Goal: Task Accomplishment & Management: Complete application form

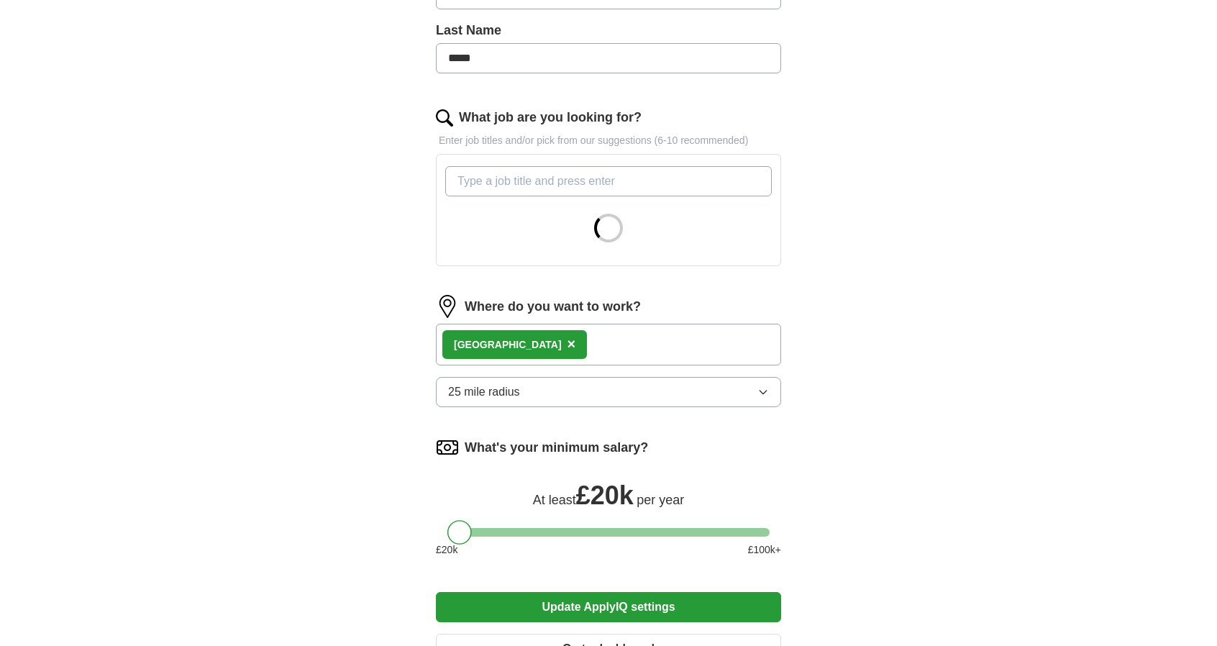
scroll to position [379, 0]
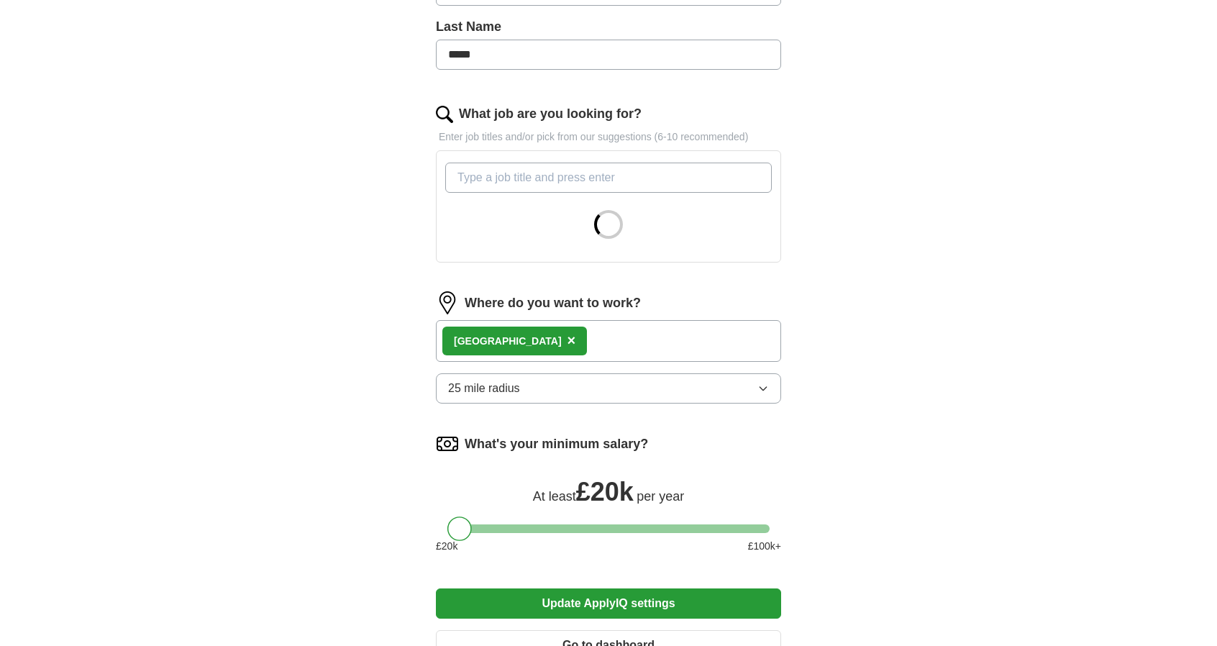
click at [650, 178] on input "What job are you looking for?" at bounding box center [608, 178] width 326 height 30
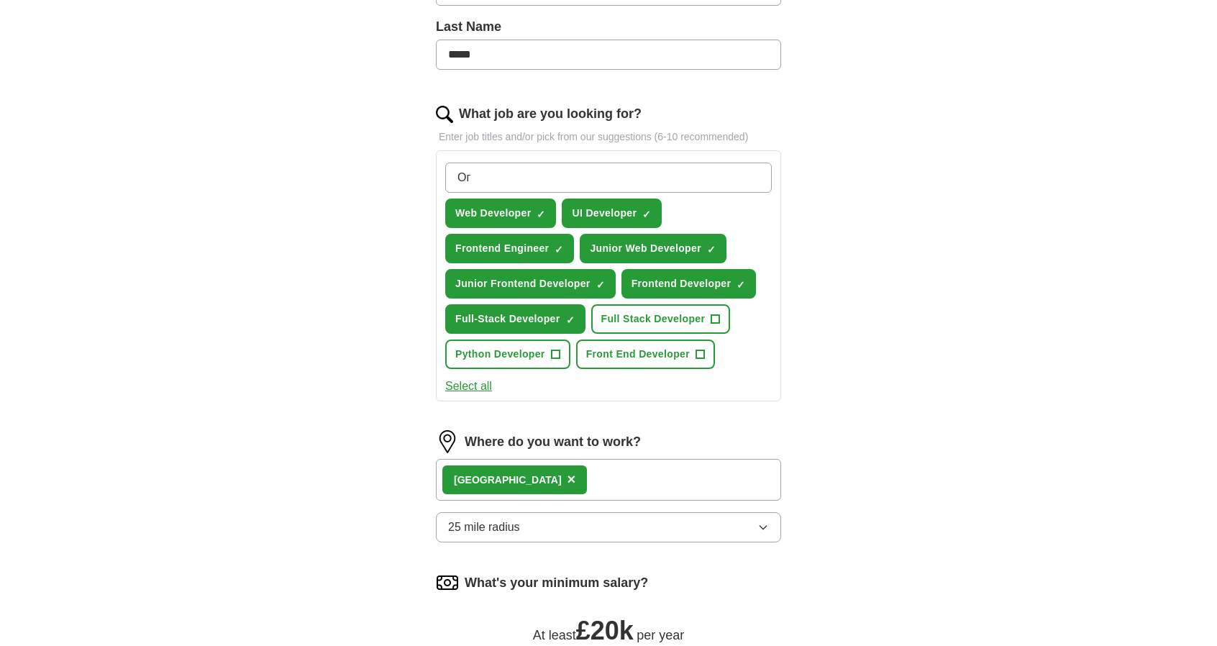
type input "О"
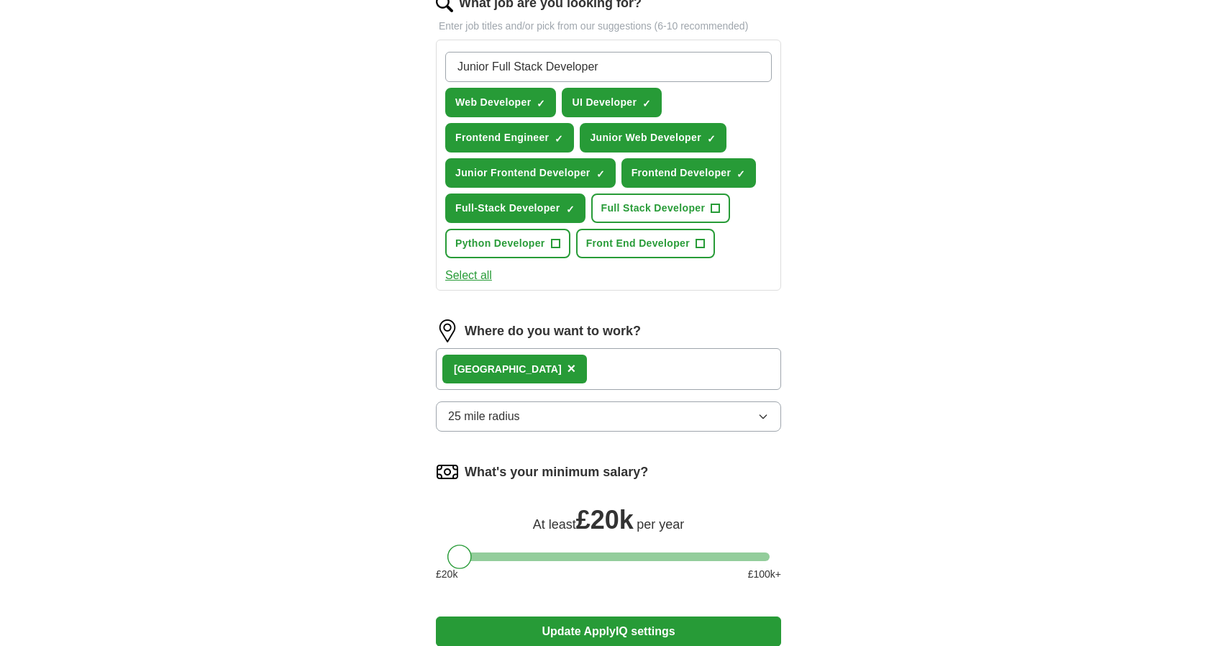
scroll to position [502, 0]
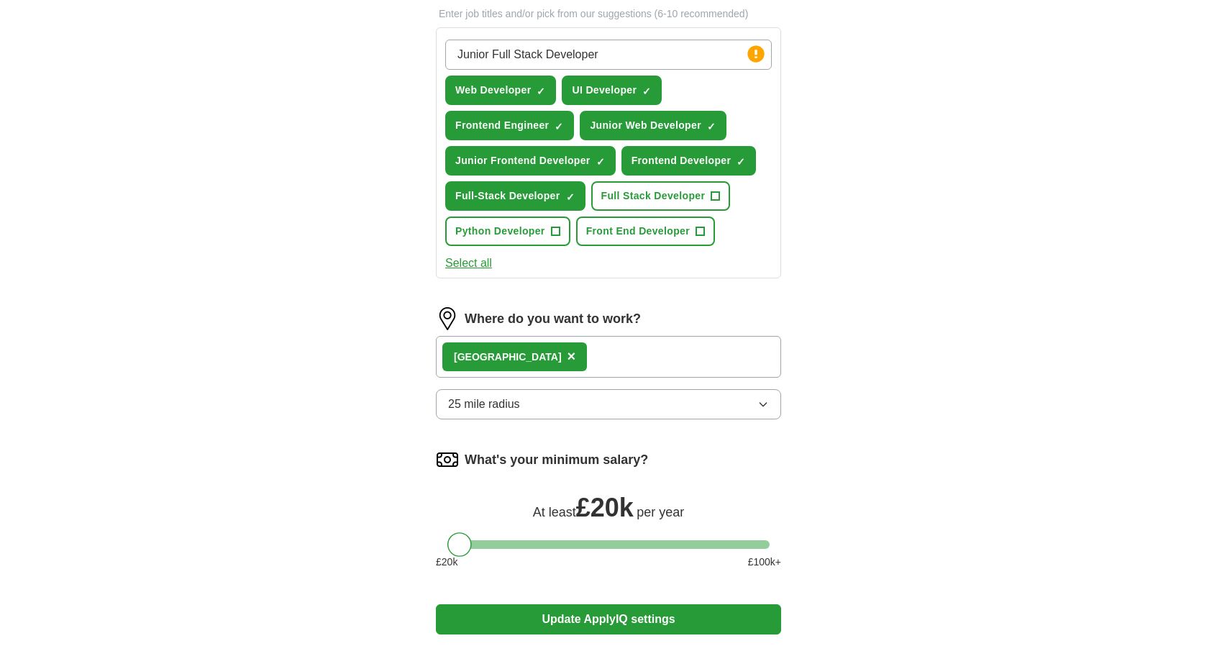
click at [762, 398] on icon "button" at bounding box center [763, 404] width 12 height 12
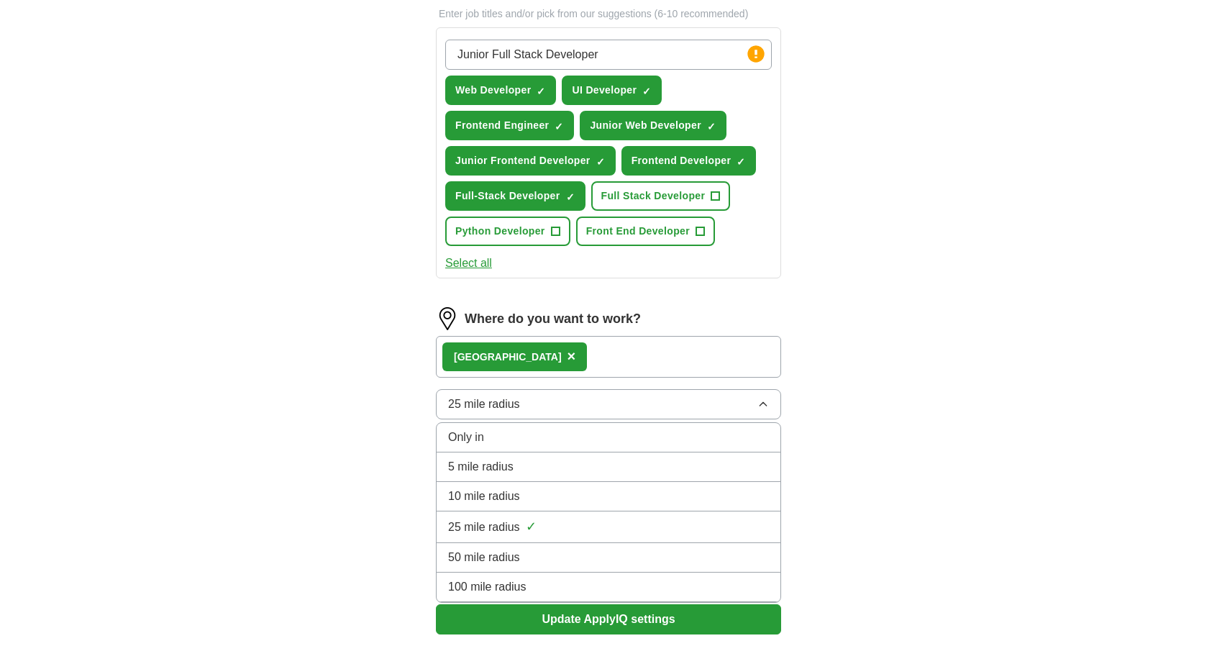
click at [915, 455] on div "ApplyIQ Let ApplyIQ do the hard work of searching and applying for jobs. Just t…" at bounding box center [608, 122] width 921 height 1160
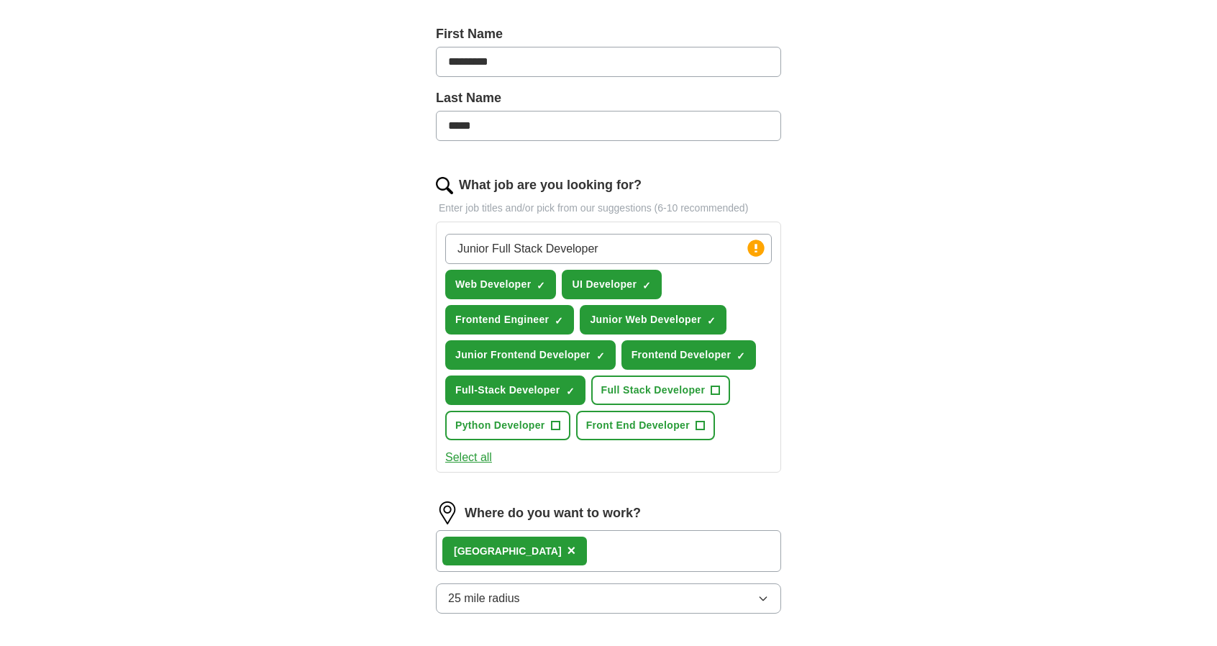
scroll to position [329, 0]
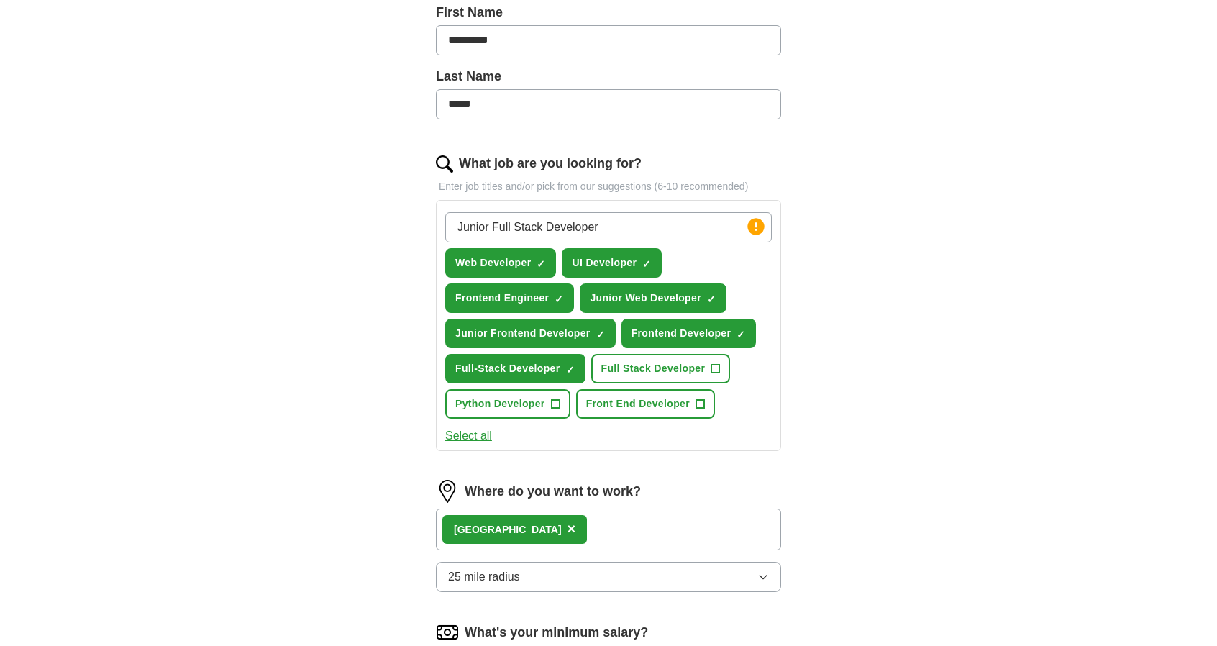
click at [519, 225] on input "Junior Full Stack Developer" at bounding box center [608, 227] width 326 height 30
click at [606, 225] on input "Junior Fullstack Developer" at bounding box center [608, 227] width 326 height 30
type input "Junior Fullstack Developer"
click at [702, 402] on span "+" at bounding box center [699, 404] width 9 height 12
click at [716, 365] on span "+" at bounding box center [715, 369] width 9 height 12
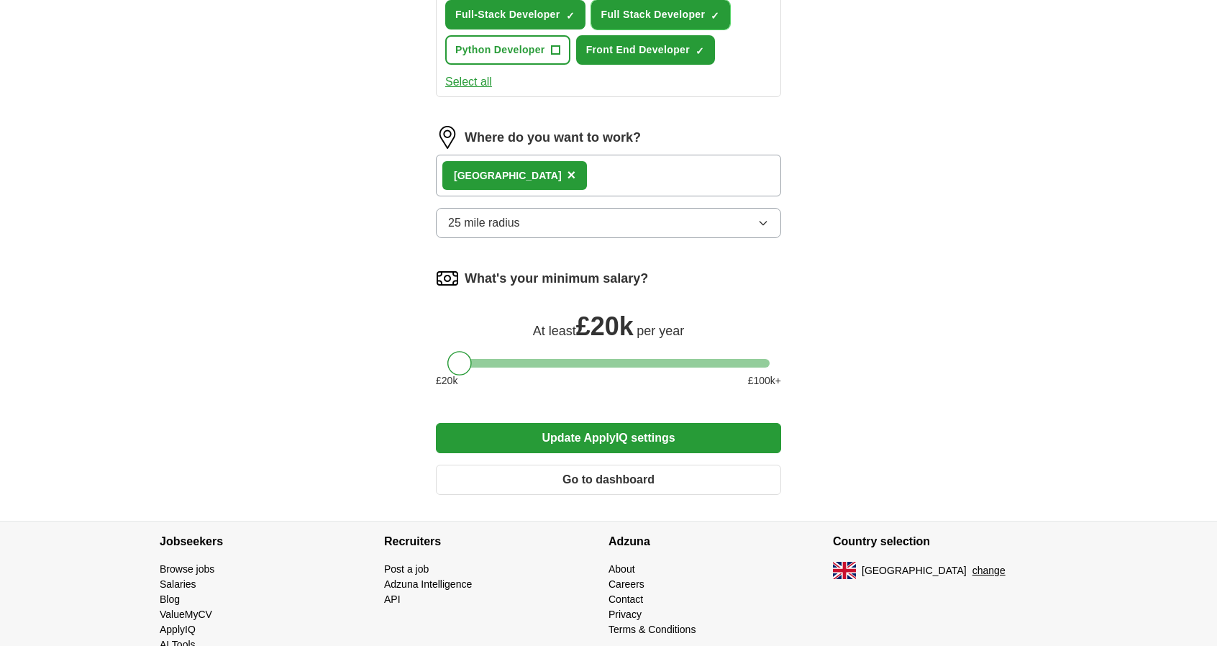
scroll to position [674, 0]
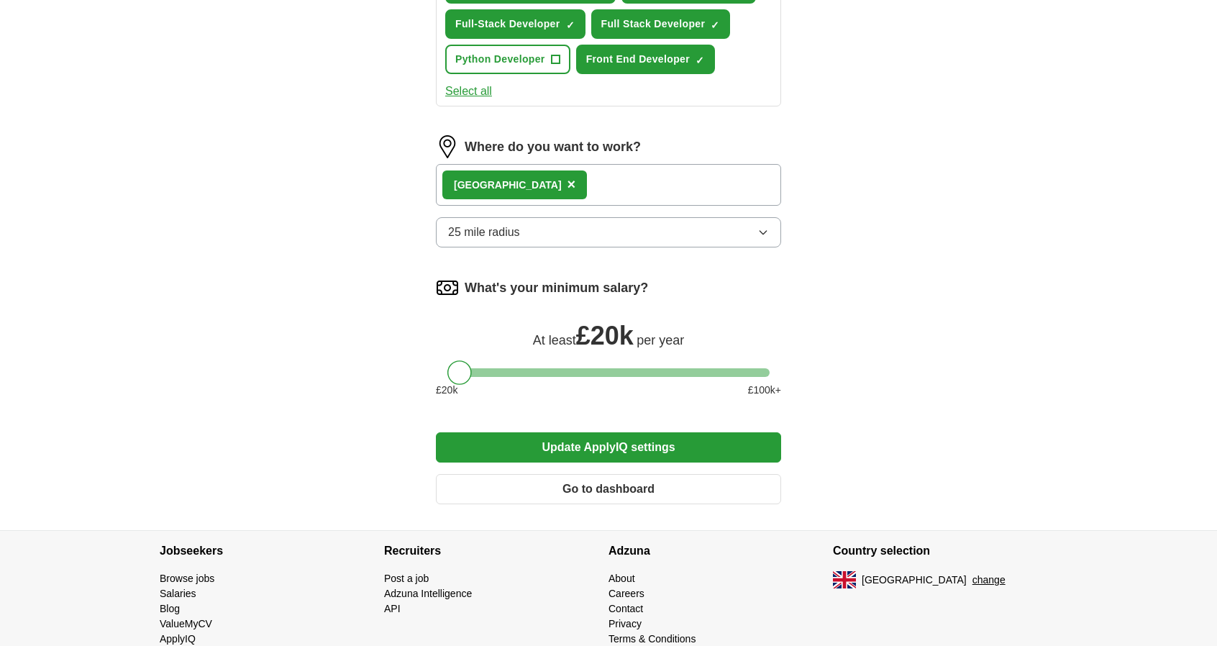
click at [682, 445] on button "Update ApplyIQ settings" at bounding box center [608, 447] width 345 height 30
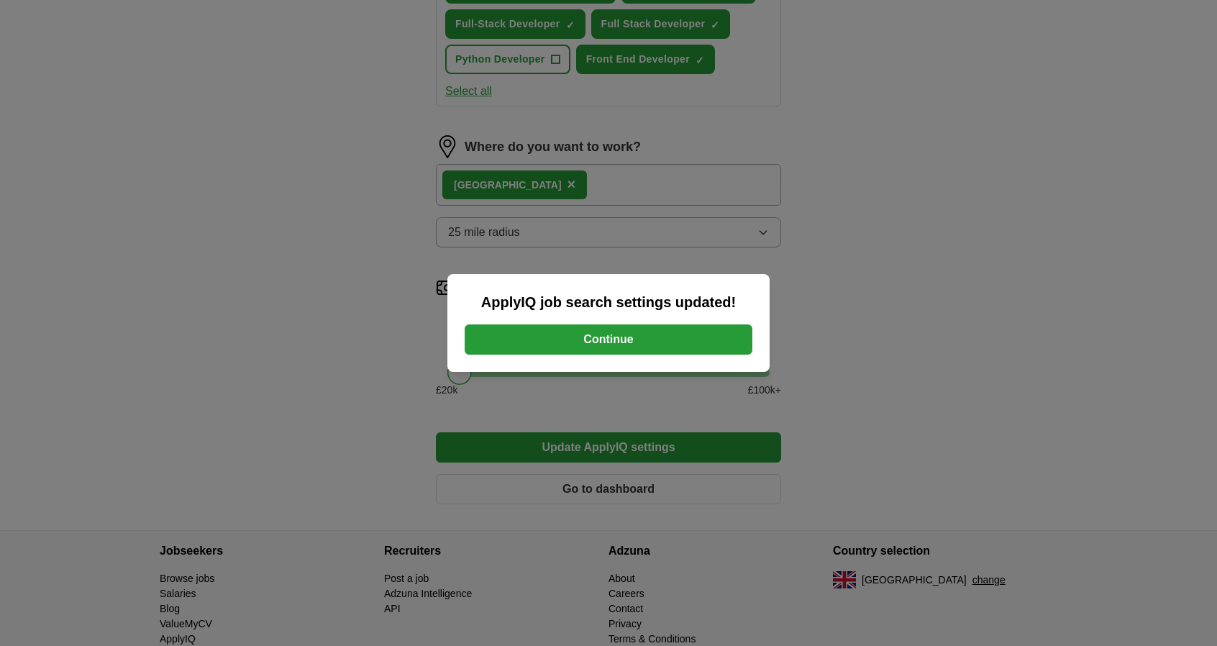
click at [695, 328] on button "Continue" at bounding box center [609, 339] width 288 height 30
